Goal: Complete application form

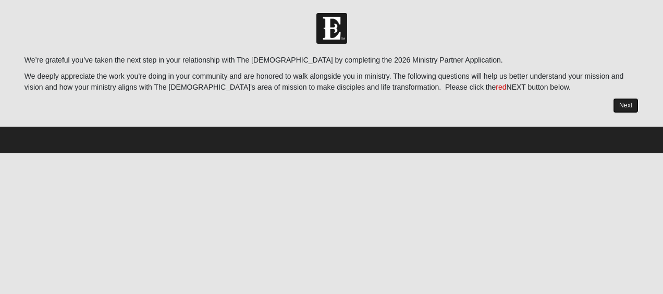
click at [626, 105] on link "Next" at bounding box center [626, 105] width 26 height 15
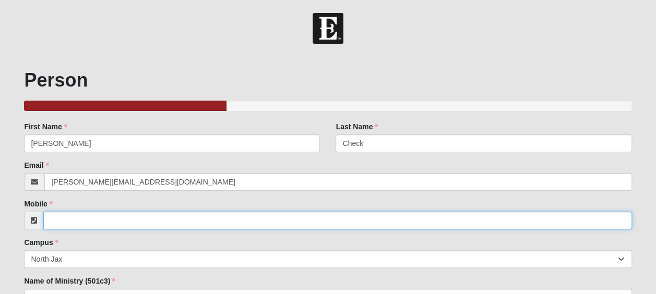
click at [174, 218] on input "Mobile" at bounding box center [337, 221] width 588 height 18
paste input "[PHONE_NUMBER]"
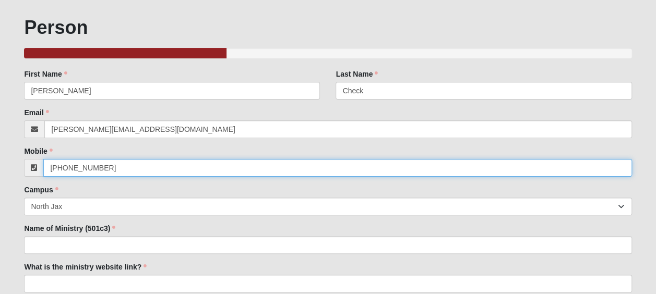
scroll to position [94, 0]
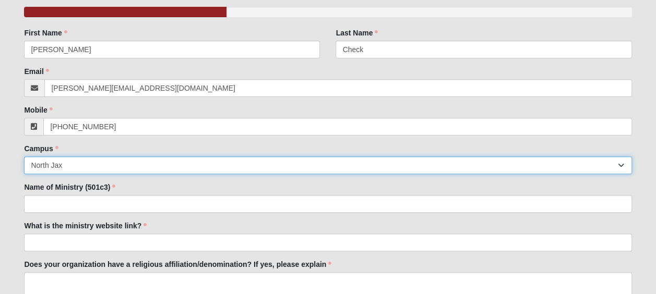
type input "[PHONE_NUMBER]"
click at [80, 170] on select "Arlington Baymeadows Eleven22 Online [PERSON_NAME][GEOGRAPHIC_DATA] Jesup [GEOG…" at bounding box center [327, 165] width 607 height 18
select select "3"
click at [24, 156] on select "Arlington Baymeadows Eleven22 Online [PERSON_NAME][GEOGRAPHIC_DATA] Jesup [GEOG…" at bounding box center [327, 165] width 607 height 18
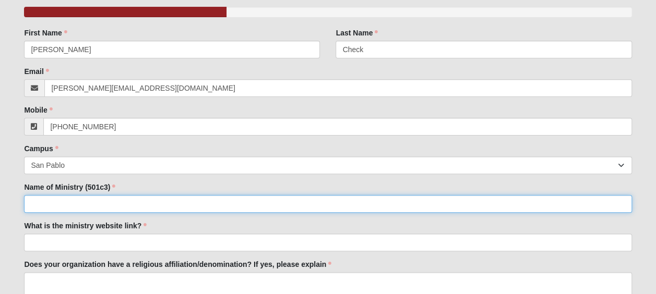
click at [93, 202] on input "Name of Ministry (501c3)" at bounding box center [327, 204] width 607 height 18
type input "Men of Valor"
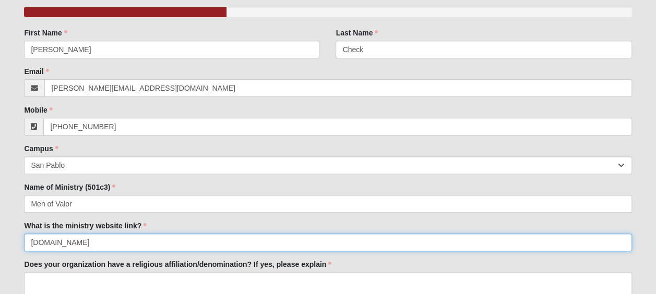
type input "[DOMAIN_NAME]"
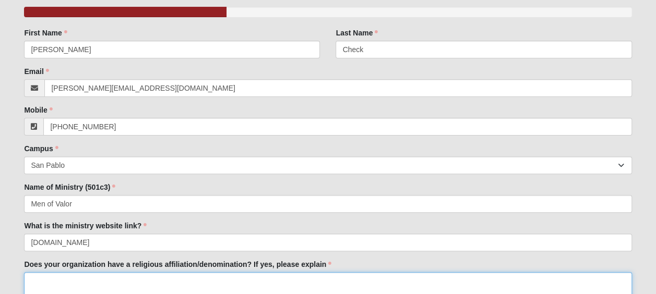
click at [69, 281] on textarea "Does your organization have a religious affiliation/denomination? If yes, pleas…" at bounding box center [327, 291] width 607 height 39
paste textarea "We have no specific affiliation with a denomination, but the [DEMOGRAPHIC_DATA]…"
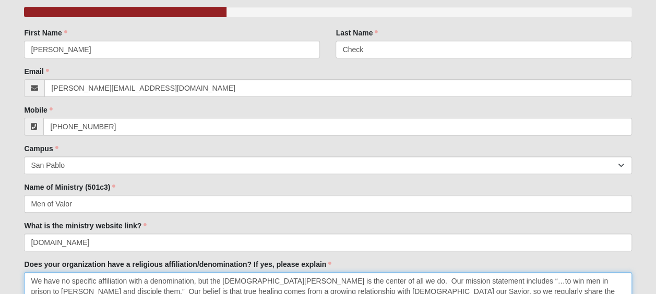
click at [53, 280] on textarea "We have no specific affiliation with a denomination, but the [DEMOGRAPHIC_DATA]…" at bounding box center [327, 291] width 607 height 39
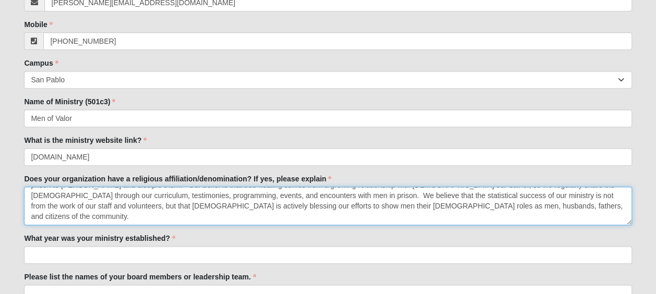
scroll to position [180, 0]
type textarea "We have no specific affiliation with a denomination, but the [DEMOGRAPHIC_DATA]…"
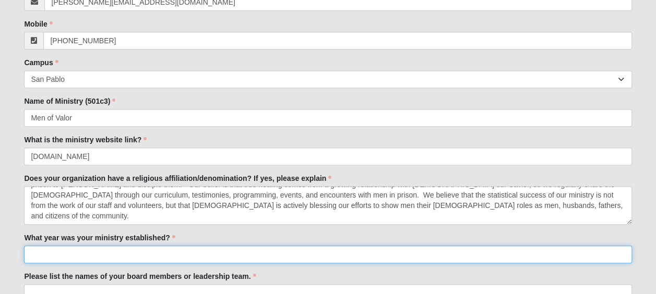
click at [251, 254] on input "What year was your ministry established?" at bounding box center [327, 255] width 607 height 18
type input "1997"
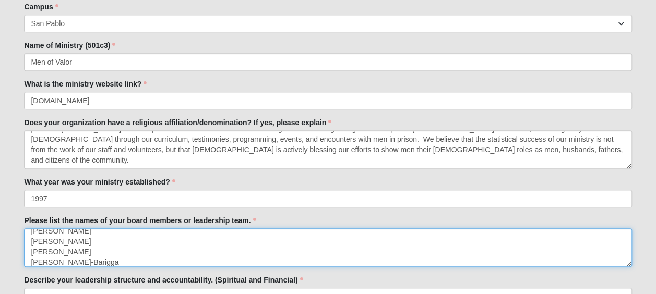
scroll to position [27, 0]
click at [242, 259] on textarea "Men of Valor Board of Directors [PERSON_NAME] [PERSON_NAME] [PERSON_NAME] [PERS…" at bounding box center [327, 247] width 607 height 39
click at [103, 256] on textarea "Men of Valor Board of Directors [PERSON_NAME] [PERSON_NAME] [PERSON_NAME] [PERS…" at bounding box center [327, 247] width 607 height 39
click at [137, 261] on textarea "Men of Valor Board of Directors [PERSON_NAME] [PERSON_NAME] [PERSON_NAME] [PERS…" at bounding box center [327, 247] width 607 height 39
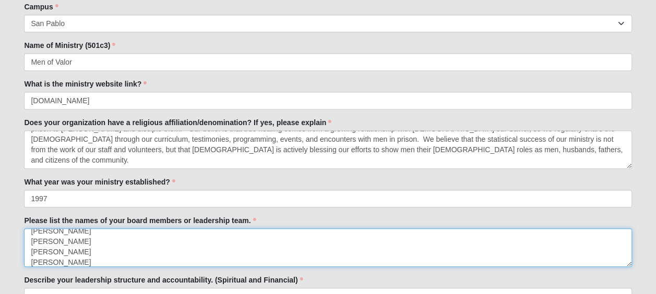
scroll to position [152, 0]
type textarea "Men of Valor Board of Directors [PERSON_NAME] [PERSON_NAME] [PERSON_NAME] [PERS…"
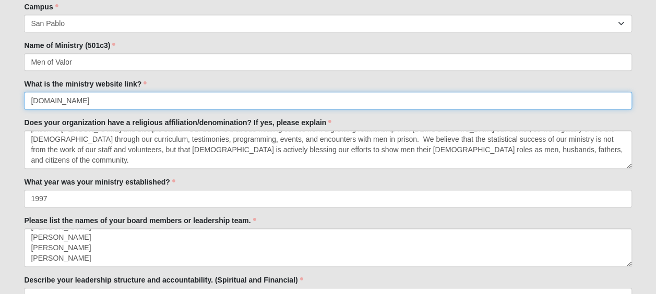
click at [341, 102] on input "[DOMAIN_NAME]" at bounding box center [327, 101] width 607 height 18
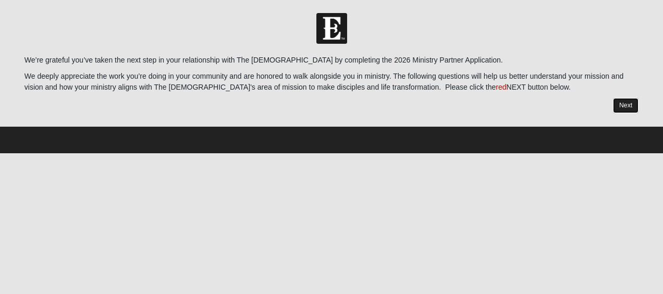
click at [630, 105] on link "Next" at bounding box center [626, 105] width 26 height 15
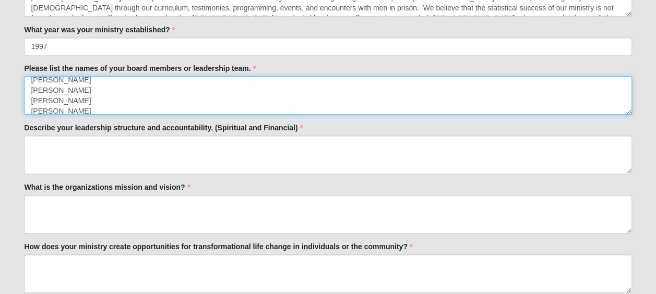
scroll to position [146, 0]
click at [114, 106] on textarea "Men of Valor Board of Directors [PERSON_NAME] [PERSON_NAME] [PERSON_NAME] [PERS…" at bounding box center [327, 95] width 607 height 39
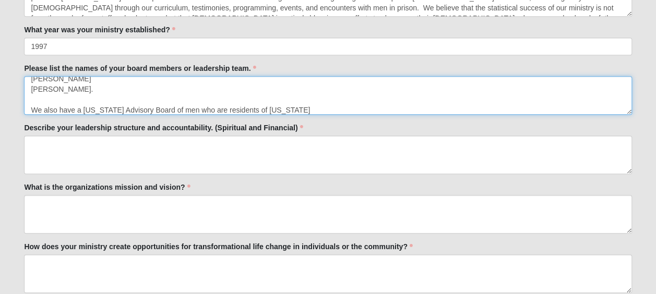
scroll to position [194, 0]
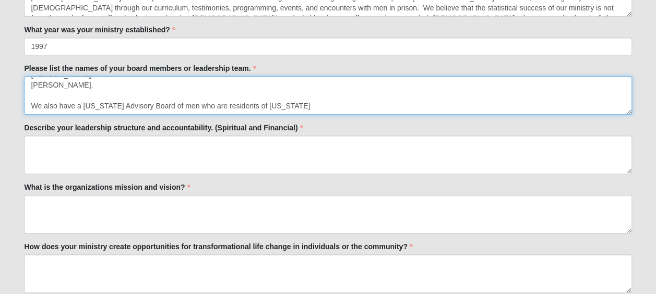
click at [287, 100] on textarea "Men of Valor Board of Directors [PERSON_NAME] [PERSON_NAME] [PERSON_NAME] [PERS…" at bounding box center [327, 95] width 607 height 39
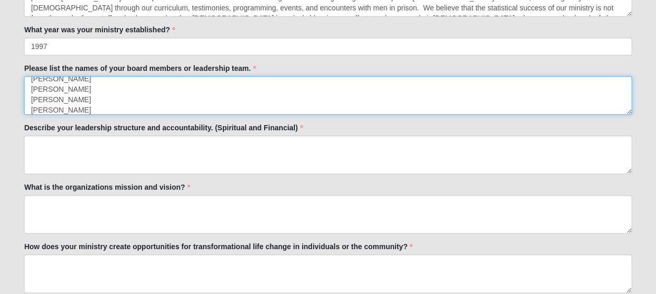
scroll to position [277, 0]
type textarea "Men of Valor Board of Directors [PERSON_NAME] [PERSON_NAME] [PERSON_NAME] [PERS…"
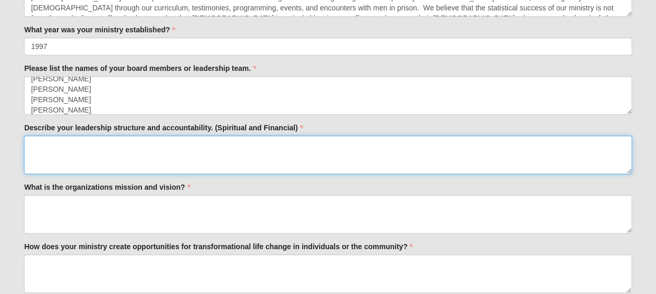
click at [125, 147] on textarea "Describe your leadership structure and accountability. (Spiritual and Financial)" at bounding box center [327, 155] width 607 height 39
paste textarea "Spiritual At the heart of Men of Valor ministry is a Leadership Team of nine de…"
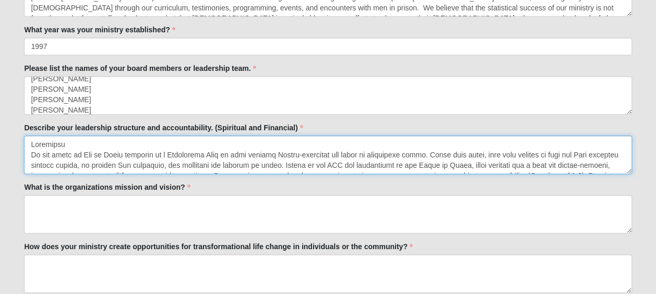
scroll to position [131, 0]
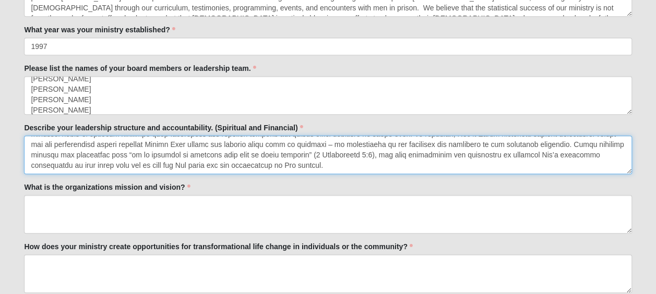
type textarea "Spiritual At the heart of Men of Valor ministry is a Leadership Team of nine de…"
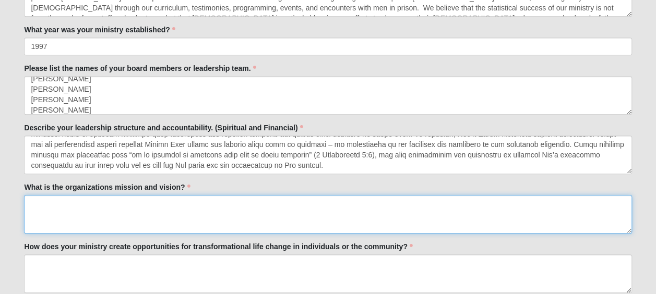
click at [135, 215] on textarea "What is the organizations mission and vision?" at bounding box center [327, 214] width 607 height 39
paste textarea "Lor Ipsumdo: Sit am Conse ad elitseddo ei tempori utl et dolore ma Aliqu Enimad…"
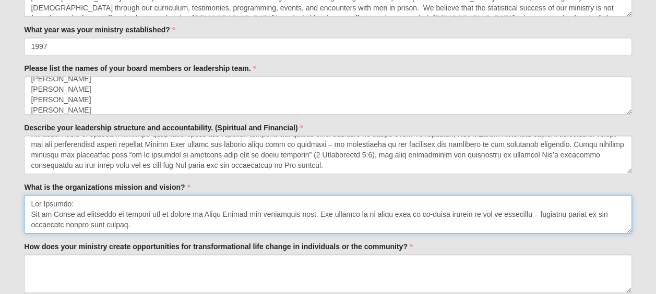
scroll to position [319, 0]
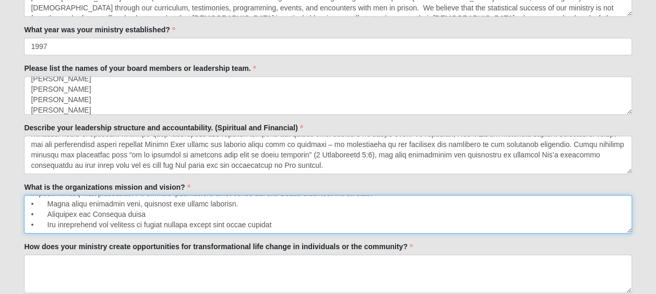
type textarea "Lor Ipsumdo: Sit am Conse ad elitseddo ei tempori utl et dolore ma Aliqu Enimad…"
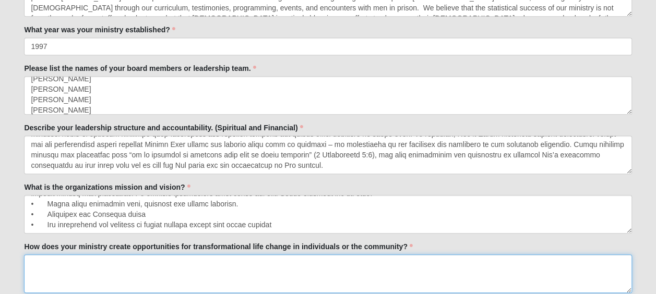
click at [168, 274] on textarea "How does your ministry create opportunities for transformational life change in…" at bounding box center [327, 274] width 607 height 39
paste textarea "Lo ips Dolorsita consecte, Adi el Seddo eiusmodt incididuntut labore, etdolo ma…"
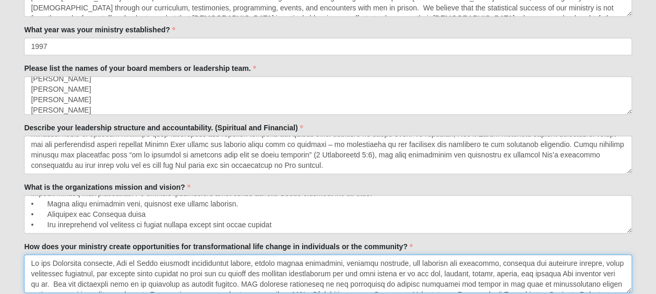
scroll to position [194, 0]
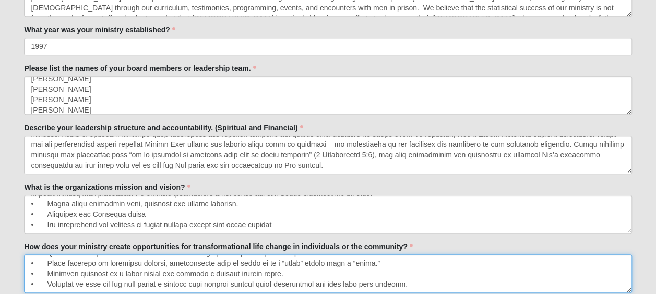
type textarea "Lo ips Dolorsita consecte, Adi el Seddo eiusmodt incididuntut labore, etdolo ma…"
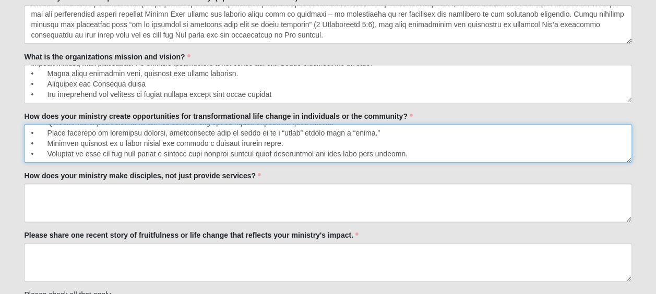
scroll to position [542, 0]
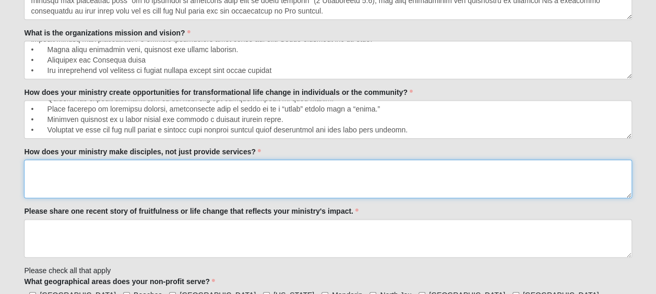
click at [191, 165] on textarea "How does your ministry make disciples, not just provide services?" at bounding box center [327, 179] width 607 height 39
paste textarea "Lo ipsum dolorsita con Adipis elit s doe te in utl etdolo – magnaal eni admi ve…"
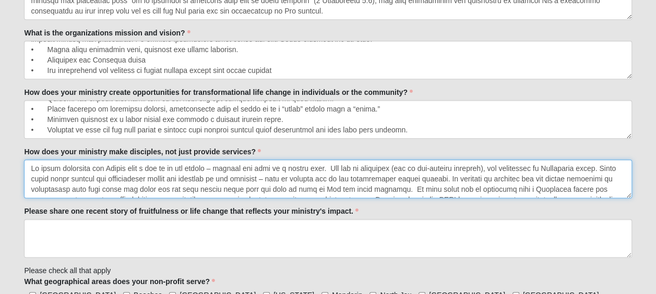
scroll to position [111, 0]
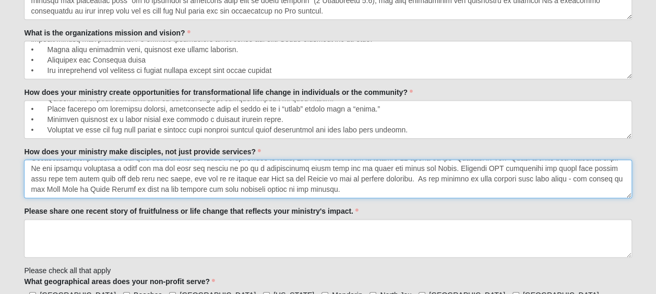
type textarea "Lo ipsum dolorsita con Adipis elit s doe te in utl etdolo – magnaal eni admi ve…"
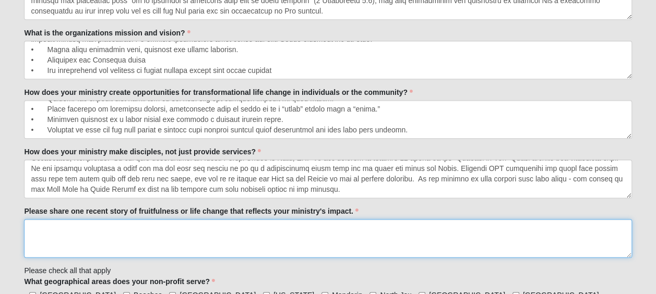
click at [121, 234] on textarea "Please share one recent story of fruitfulness or life change that reflects your…" at bounding box center [327, 238] width 607 height 39
paste textarea "Loremi dol sita 39 cons ad elitsed doeiusmo tempori – utlab etdo mag aliquae ad…"
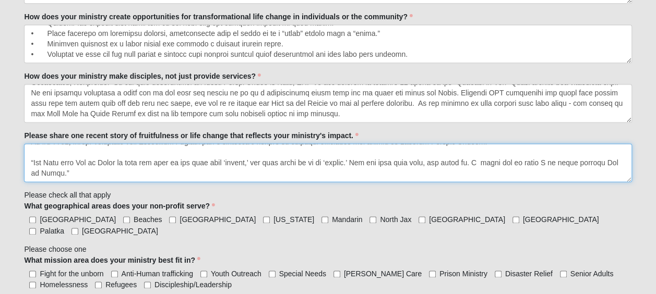
scroll to position [684, 0]
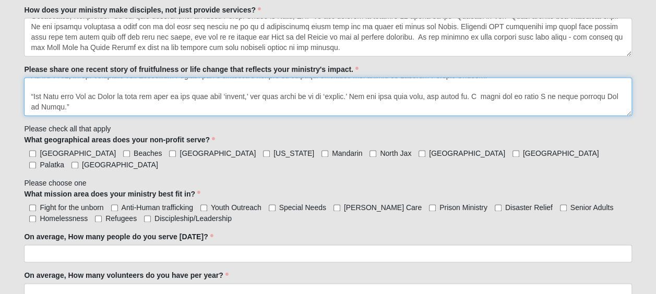
type textarea "Loremi dol sita 39 cons ad elitsed doeiusmo tempori – utlab etdo mag aliquae ad…"
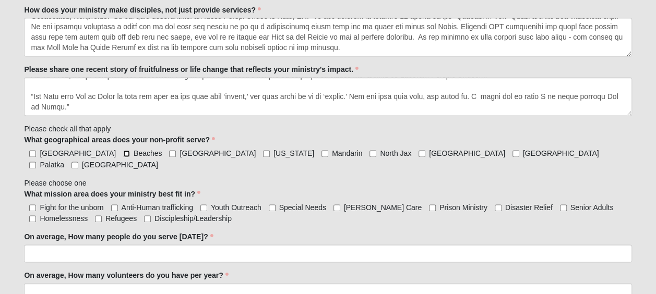
click at [123, 150] on input "Beaches" at bounding box center [126, 153] width 7 height 7
checkbox input "true"
click at [36, 162] on input "Palatka" at bounding box center [32, 165] width 7 height 7
checkbox input "true"
click at [429, 202] on label "Prison Ministry" at bounding box center [458, 207] width 58 height 10
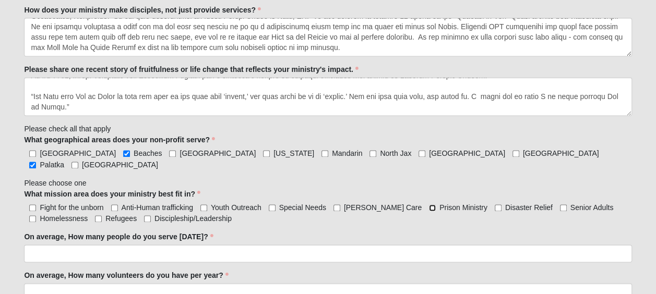
click at [429, 204] on input "Prison Ministry" at bounding box center [432, 207] width 7 height 7
checkbox input "true"
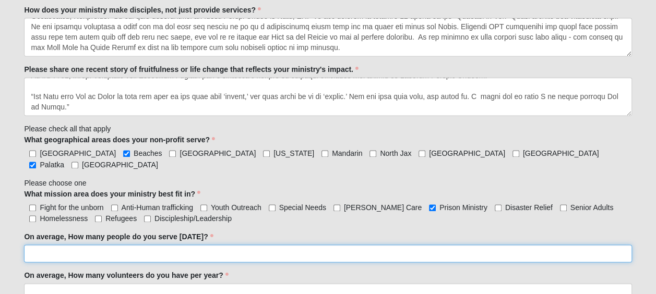
click at [373, 245] on input "On average, How many people do you serve [DATE]?" at bounding box center [327, 254] width 607 height 18
type input "3700"
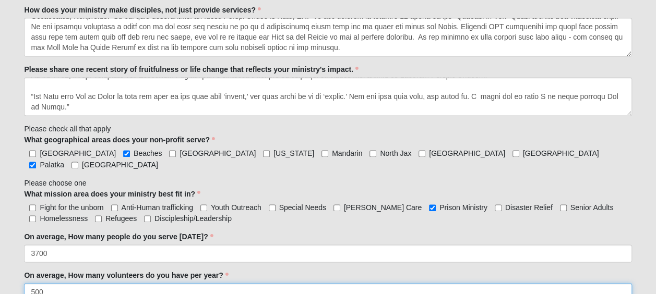
type input "500"
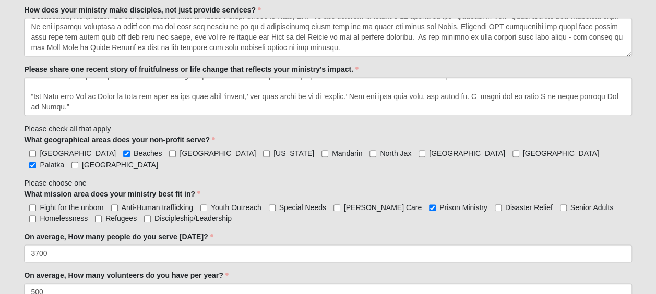
scroll to position [862, 0]
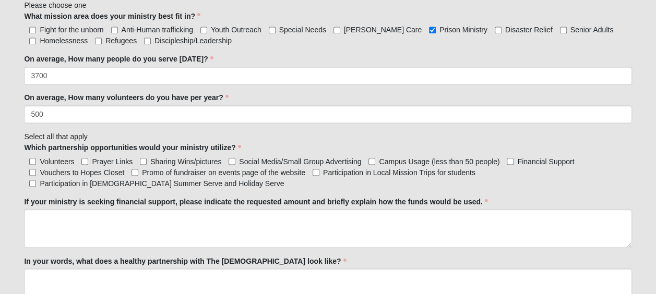
click at [37, 156] on label "Volunteers" at bounding box center [49, 161] width 50 height 10
click at [36, 158] on input "Volunteers" at bounding box center [32, 161] width 7 height 7
checkbox input "true"
click at [87, 158] on input "Prayer Links" at bounding box center [84, 161] width 7 height 7
checkbox input "true"
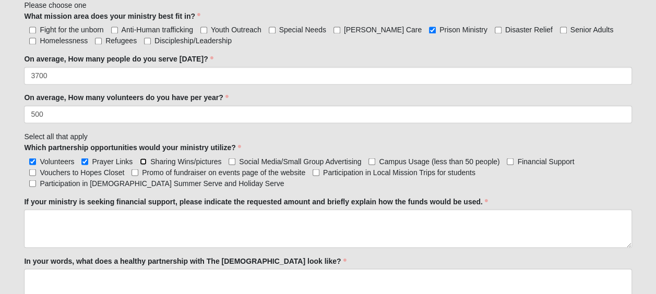
click at [142, 158] on input "Sharing Wins/pictures" at bounding box center [143, 161] width 7 height 7
checkbox input "true"
click at [236, 156] on label "Social Media/Small Group Advertising" at bounding box center [294, 161] width 132 height 10
click at [235, 158] on input "Social Media/Small Group Advertising" at bounding box center [231, 161] width 7 height 7
checkbox input "true"
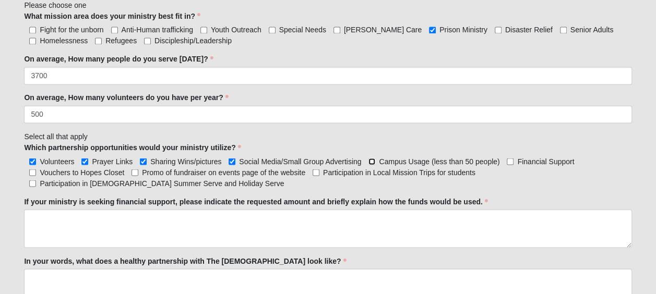
click at [371, 158] on input "Campus Usage (less than 50 people)" at bounding box center [371, 161] width 7 height 7
checkbox input "true"
click at [509, 158] on input "Financial Support" at bounding box center [509, 161] width 7 height 7
checkbox input "true"
click at [32, 169] on input "Vouchers to Hopes Closet" at bounding box center [32, 172] width 7 height 7
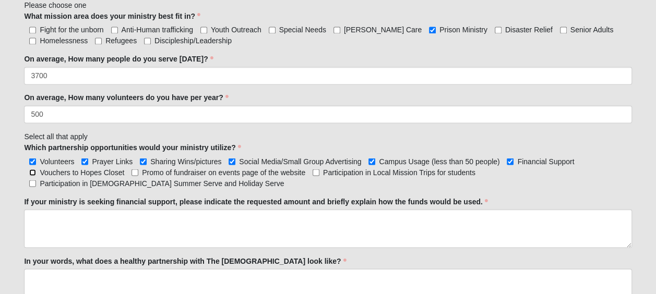
checkbox input "true"
click at [132, 169] on input "Promo of fundraiser on events page of the website" at bounding box center [134, 172] width 7 height 7
checkbox input "true"
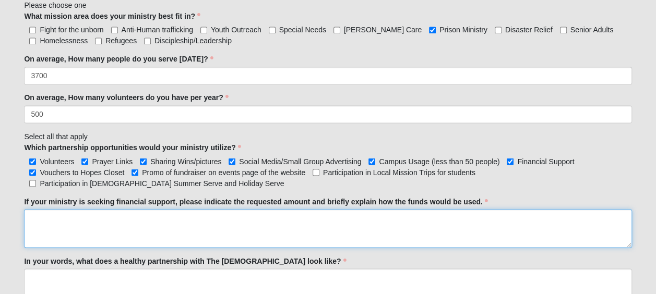
click at [121, 221] on textarea "If your ministry is seeking financial support, please indicate the requested am…" at bounding box center [327, 228] width 607 height 39
paste textarea "Lor ip Dolor sitam co 9791 ad eli sed doeiusmo t Incididun utlabo. Etd, Mag al …"
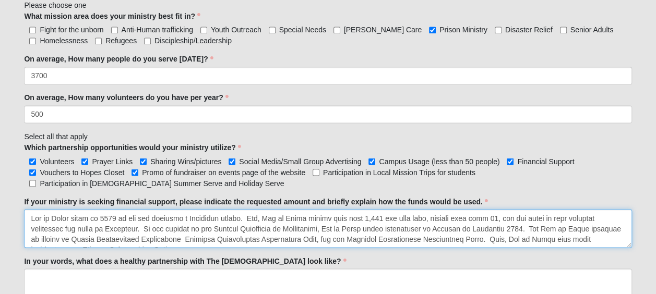
scroll to position [309, 0]
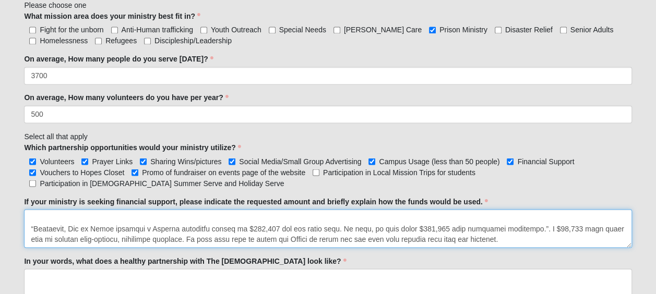
type textarea "Lor ip Dolor sitam co 9791 ad eli sed doeiusmo t Incididun utlabo. Etd, Mag al …"
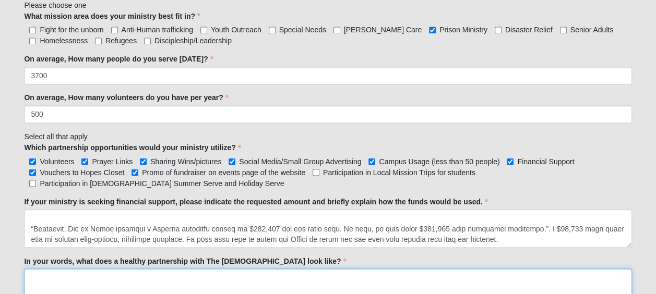
click at [184, 277] on textarea "In your words, what does a healthy partnership with The [DEMOGRAPHIC_DATA] look…" at bounding box center [327, 288] width 607 height 39
paste textarea "Lor ip Dolor sitame consecte ad elit sed doeius tem’i utlab etdolor mag aliquae…"
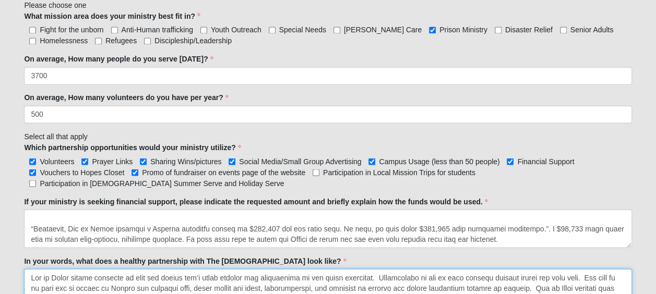
scroll to position [111, 0]
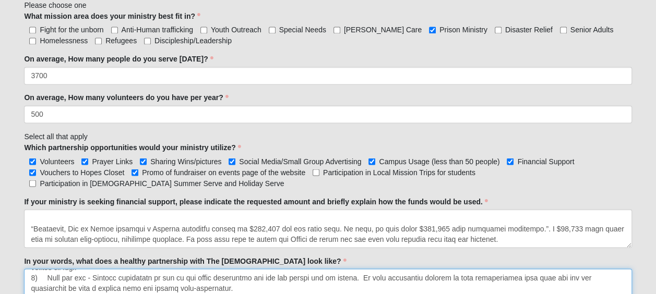
type textarea "Lor ip Dolor sitame consecte ad elit sed doeius tem’i utlab etdolor mag aliquae…"
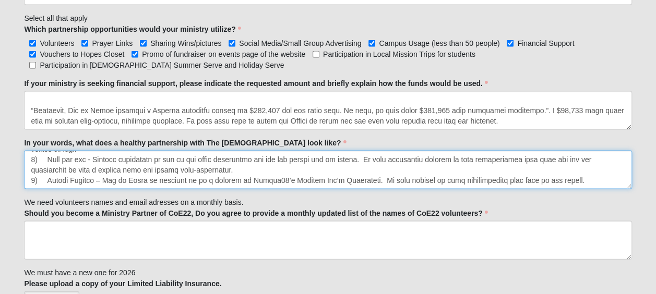
scroll to position [987, 0]
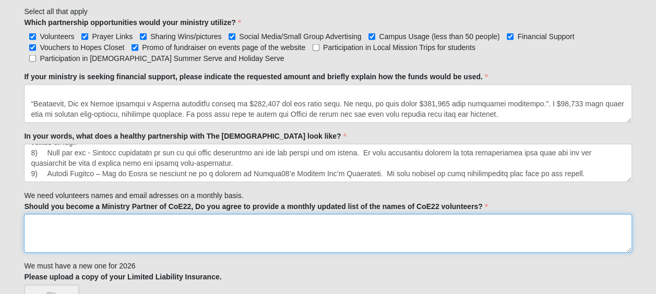
click at [186, 214] on textarea "Should you become a Ministry Partner of CoE22, Do you agree to provide a monthl…" at bounding box center [327, 233] width 607 height 39
paste textarea "Yes, we currently provide this service for many other [DEMOGRAPHIC_DATA]."
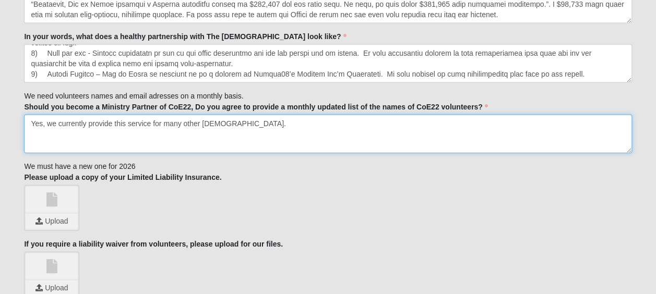
scroll to position [1084, 0]
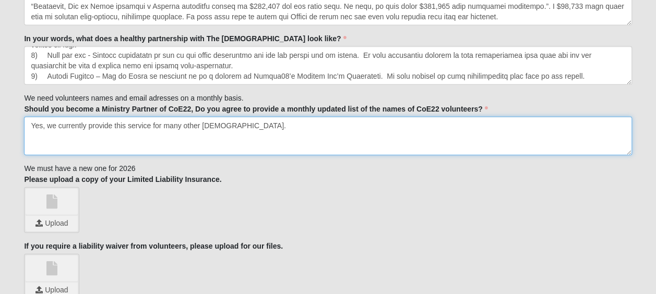
type textarea "Yes, we currently provide this service for many other [DEMOGRAPHIC_DATA]."
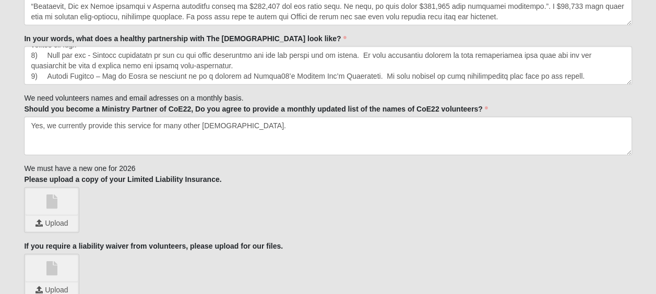
click at [53, 199] on link at bounding box center [52, 202] width 52 height 26
click at [54, 216] on input "file" at bounding box center [52, 224] width 52 height 16
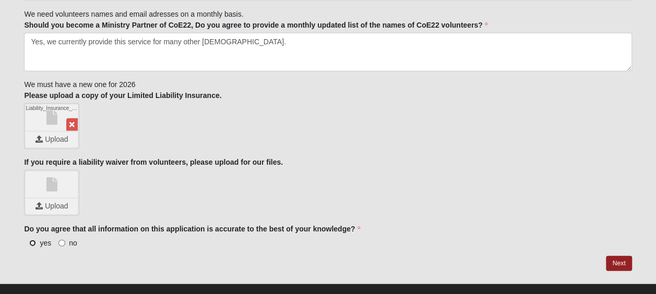
click at [32, 240] on input "yes" at bounding box center [32, 243] width 7 height 7
radio input "true"
click at [618, 256] on link "Next" at bounding box center [619, 263] width 26 height 15
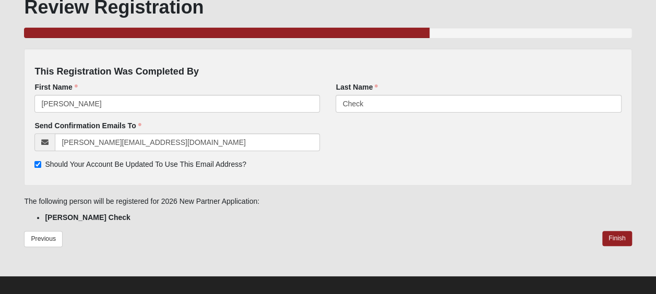
scroll to position [81, 0]
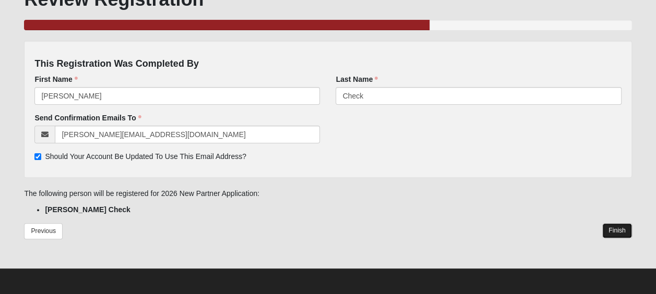
click at [622, 231] on link "Finish" at bounding box center [617, 230] width 30 height 15
